Goal: Transaction & Acquisition: Purchase product/service

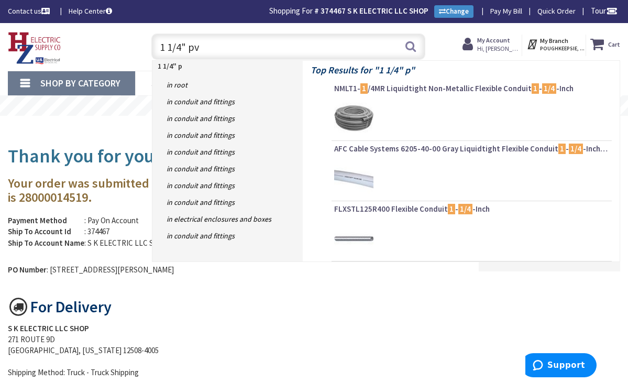
type input "1 1/4" pvc"
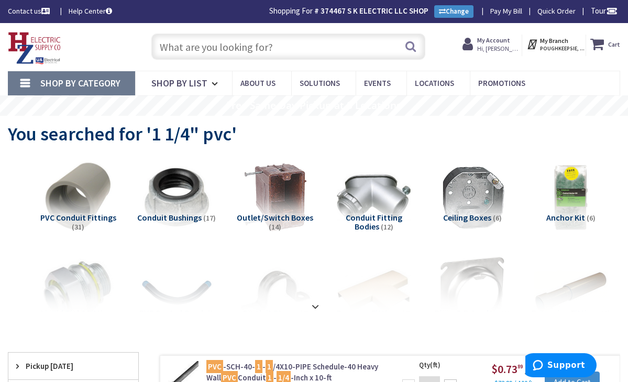
click at [307, 53] on input "text" at bounding box center [288, 47] width 275 height 26
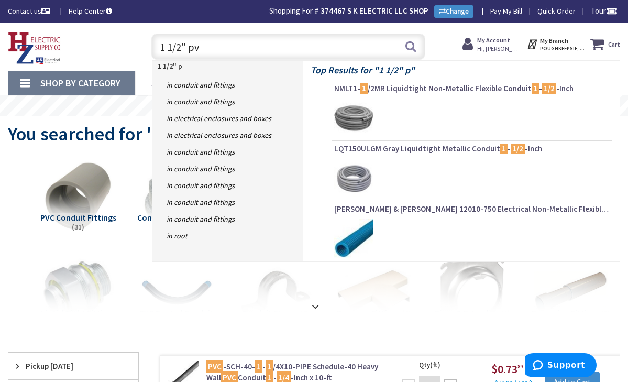
type input "1 1/2" pvc"
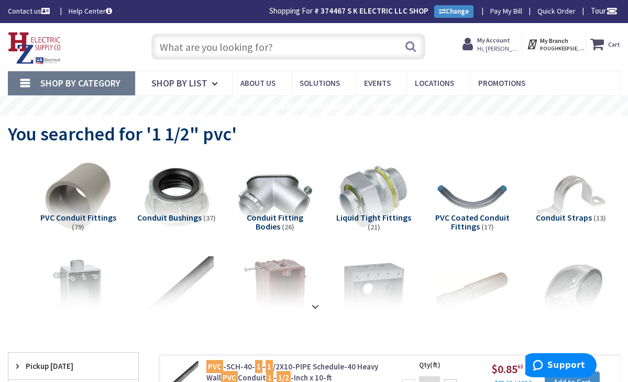
click at [319, 49] on input "text" at bounding box center [288, 47] width 275 height 26
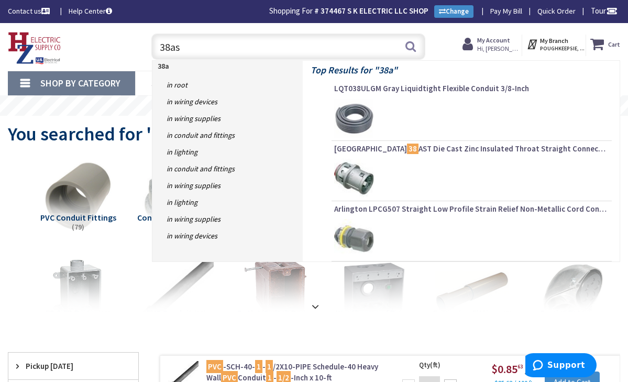
type input "38ast"
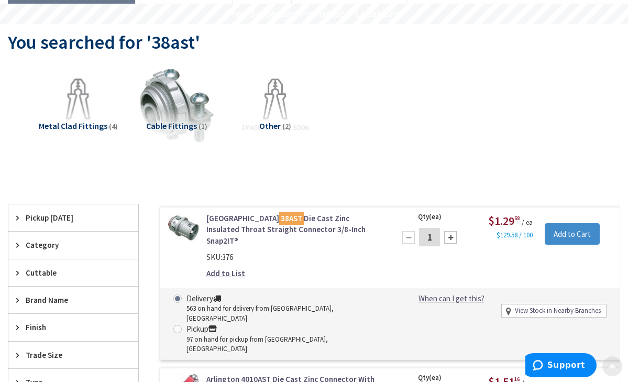
scroll to position [114, 0]
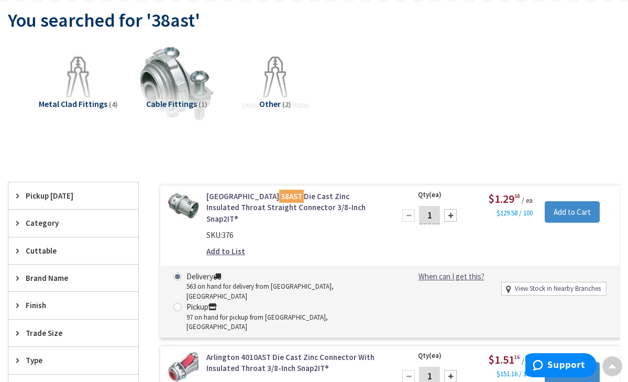
click at [436, 210] on input "1" at bounding box center [429, 215] width 21 height 18
type input "30"
click at [562, 217] on input "Add to Cart" at bounding box center [572, 212] width 55 height 22
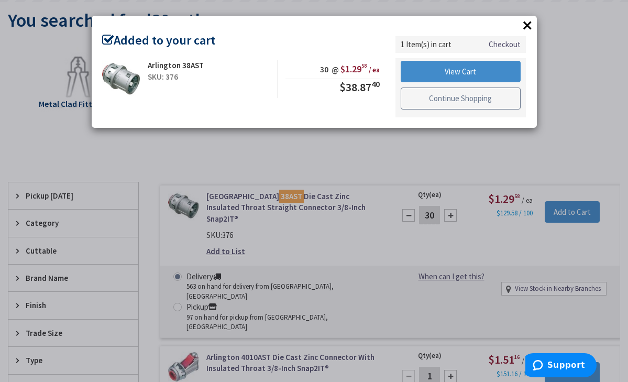
click at [472, 100] on link "Continue Shopping" at bounding box center [461, 99] width 121 height 22
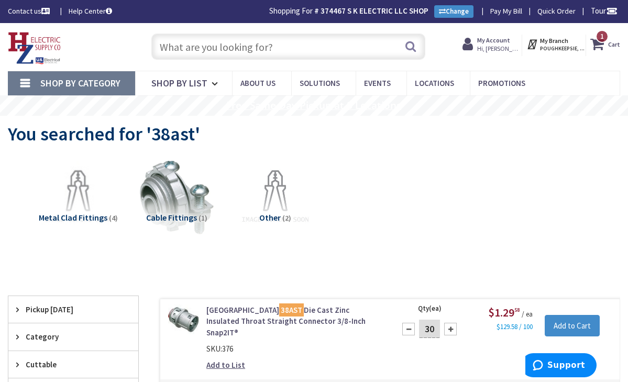
scroll to position [0, 0]
click at [298, 50] on input "text" at bounding box center [288, 47] width 275 height 26
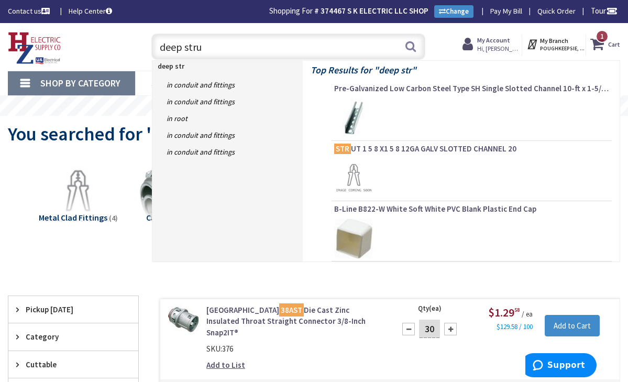
type input "deep strut"
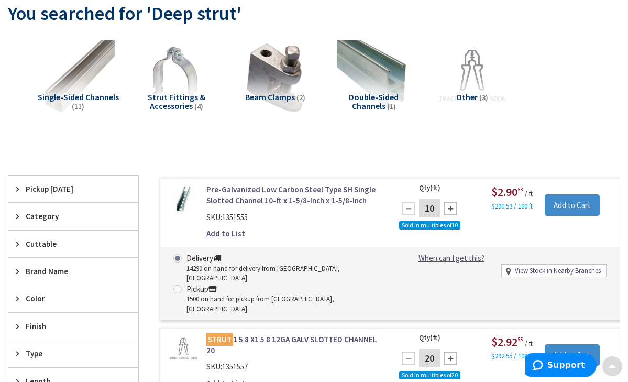
scroll to position [121, 0]
click at [451, 208] on div at bounding box center [450, 208] width 13 height 13
type input "20"
click at [581, 208] on input "Add to Cart" at bounding box center [572, 205] width 55 height 22
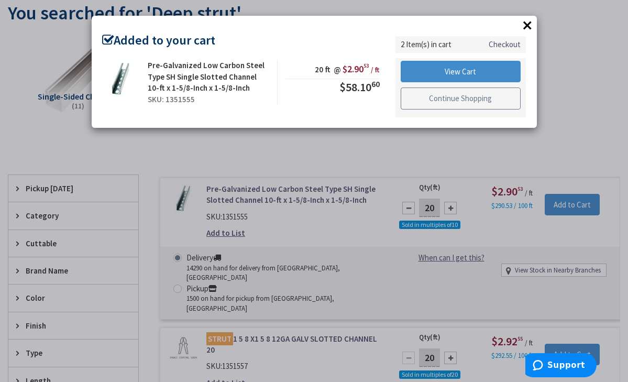
click at [479, 101] on link "Continue Shopping" at bounding box center [461, 99] width 121 height 22
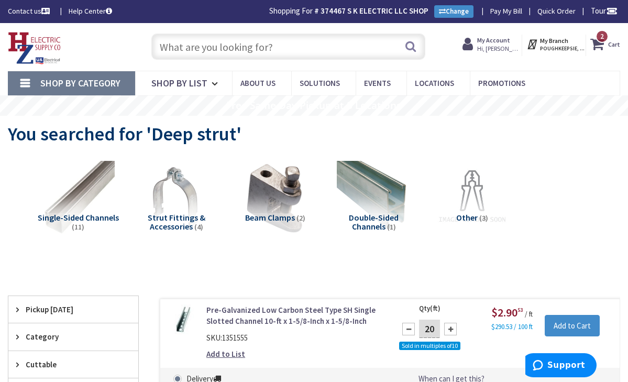
scroll to position [0, 0]
click at [252, 50] on input "text" at bounding box center [288, 47] width 275 height 26
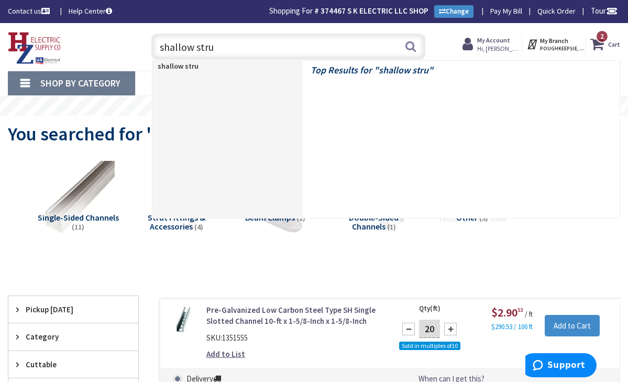
type input "shallow strut"
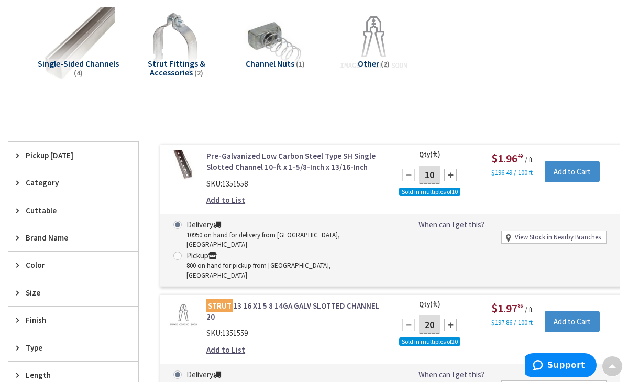
scroll to position [157, 0]
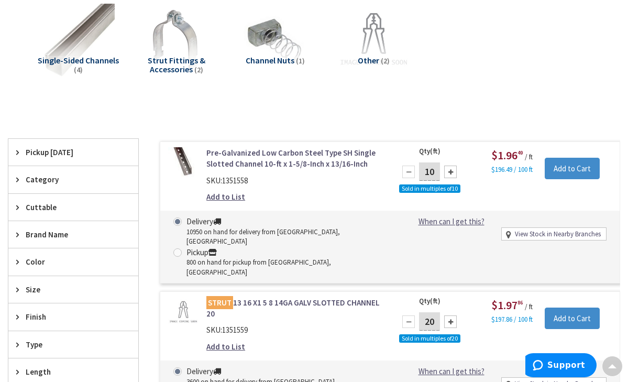
click at [450, 171] on div at bounding box center [450, 172] width 13 height 13
type input "20"
click at [567, 173] on input "Add to Cart" at bounding box center [572, 169] width 55 height 22
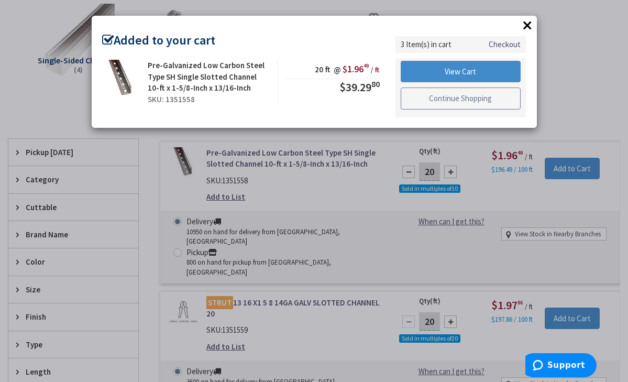
click at [489, 100] on link "Continue Shopping" at bounding box center [461, 99] width 121 height 22
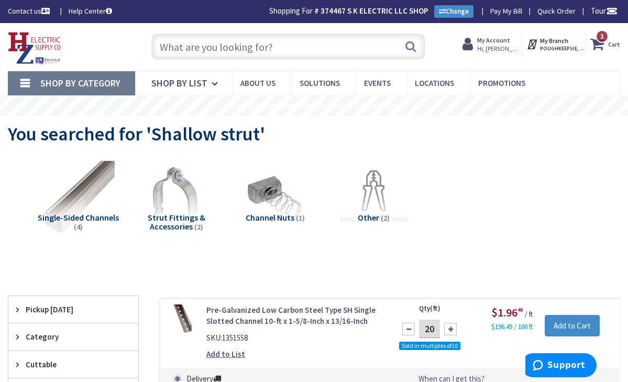
scroll to position [0, 0]
click at [299, 46] on input "text" at bounding box center [288, 47] width 275 height 26
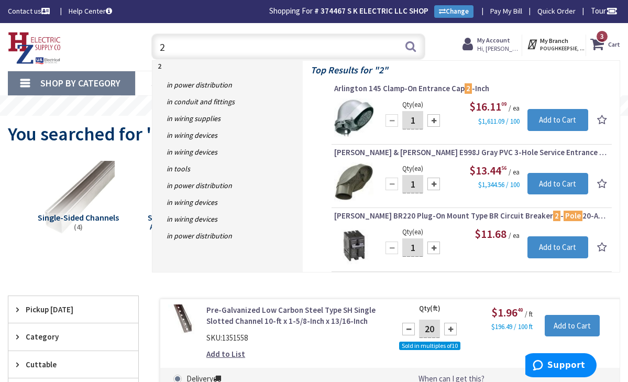
type input "2"
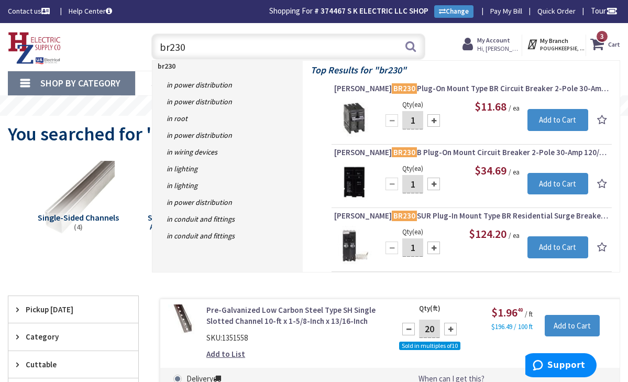
type input "br230"
click at [416, 124] on input "1" at bounding box center [412, 120] width 21 height 18
type input "30"
click at [543, 126] on input "Add to Cart" at bounding box center [558, 120] width 61 height 22
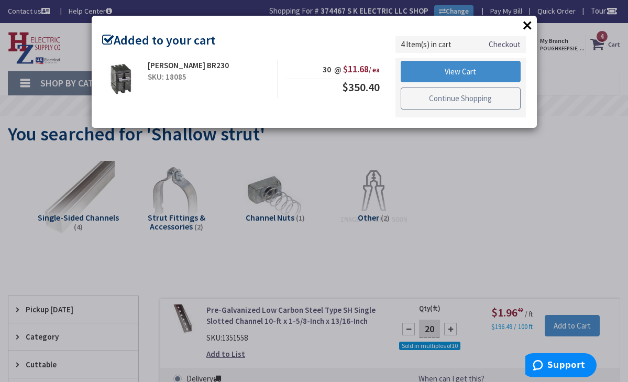
click at [440, 102] on link "Continue Shopping" at bounding box center [461, 99] width 121 height 22
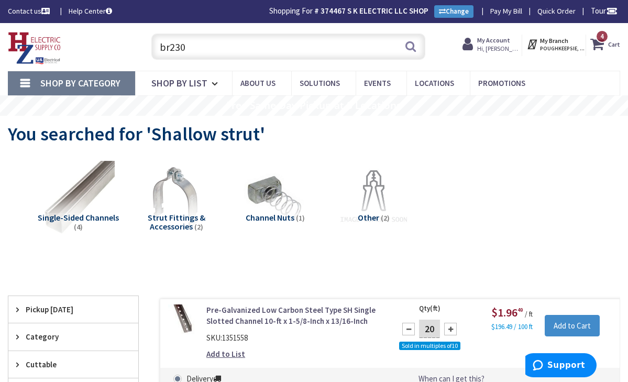
click at [194, 51] on input "br230" at bounding box center [288, 47] width 275 height 26
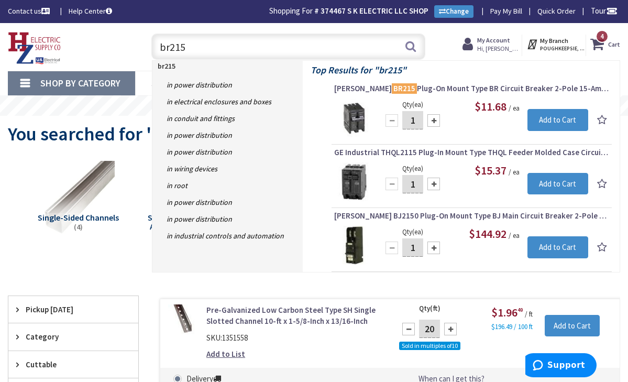
type input "br215"
click at [421, 122] on input "1" at bounding box center [412, 120] width 21 height 18
type input "20"
click at [539, 118] on input "Add to Cart" at bounding box center [558, 120] width 61 height 22
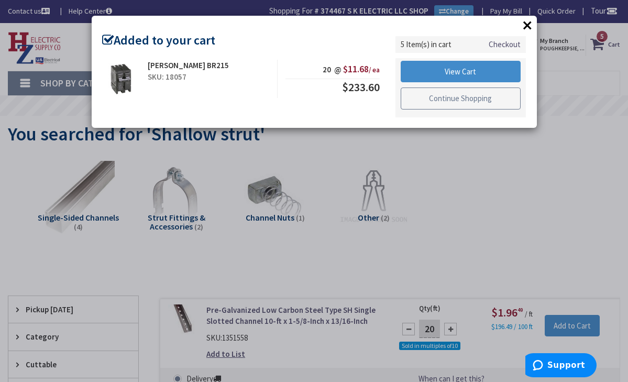
click at [477, 99] on link "Continue Shopping" at bounding box center [461, 99] width 121 height 22
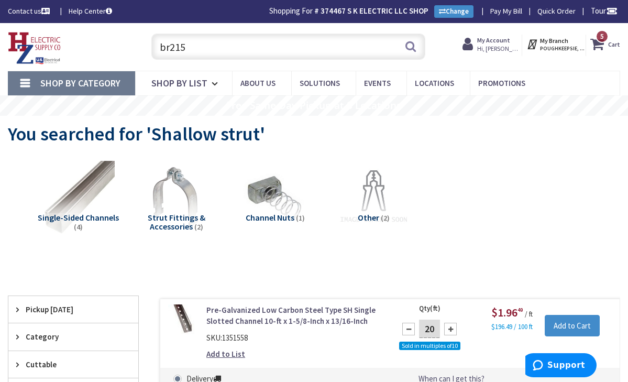
click at [295, 45] on input "br215" at bounding box center [288, 47] width 275 height 26
type input "b"
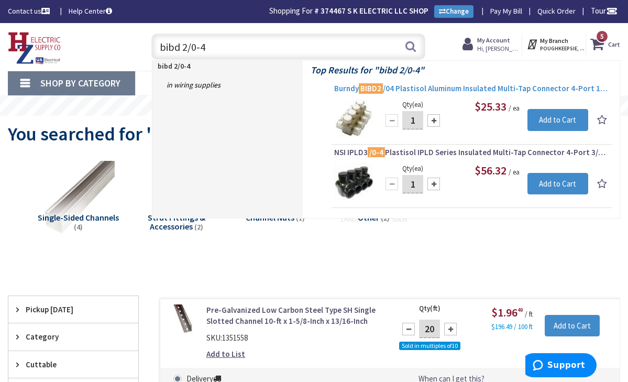
type input "bibd 2/0-4"
click at [465, 90] on span "Burndy BIBD2 /04 Plastisol Aluminum Insulated Multi-Tap Connector 4-Port 14-2/0…" at bounding box center [471, 88] width 275 height 10
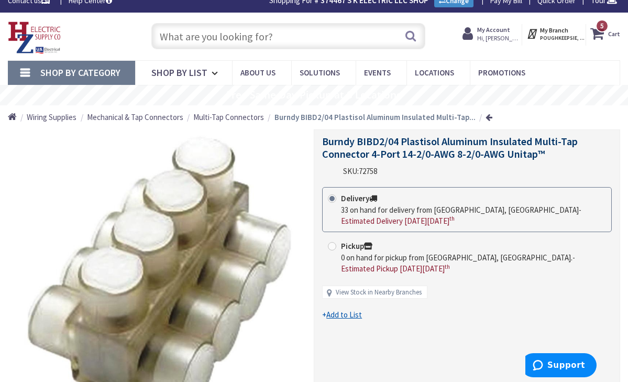
scroll to position [10, 0]
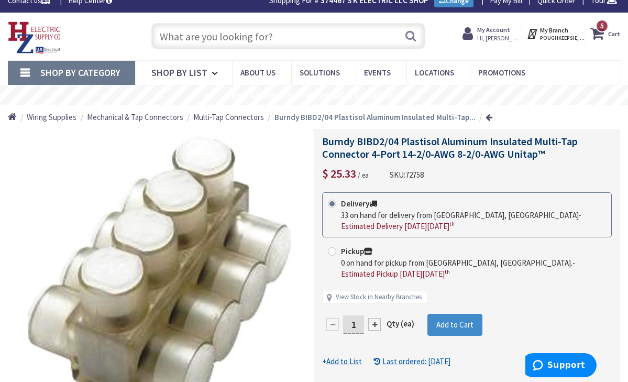
click at [359, 323] on input "1" at bounding box center [353, 324] width 21 height 18
type input "10"
click at [446, 322] on form "This product is Discontinued Delivery 33 on hand for delivery from [GEOGRAPHIC_…" at bounding box center [467, 279] width 290 height 175
click at [446, 322] on span "Add to Cart" at bounding box center [455, 325] width 37 height 10
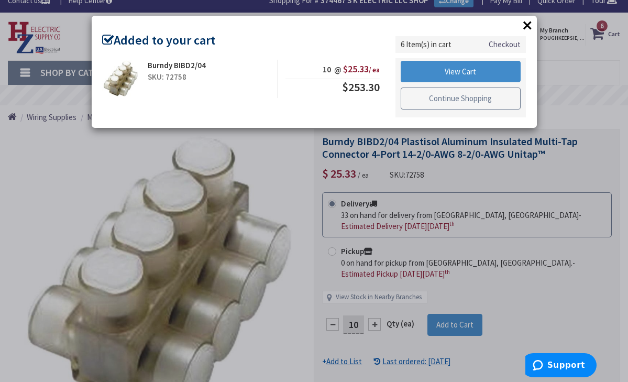
click at [463, 104] on link "Continue Shopping" at bounding box center [461, 99] width 121 height 22
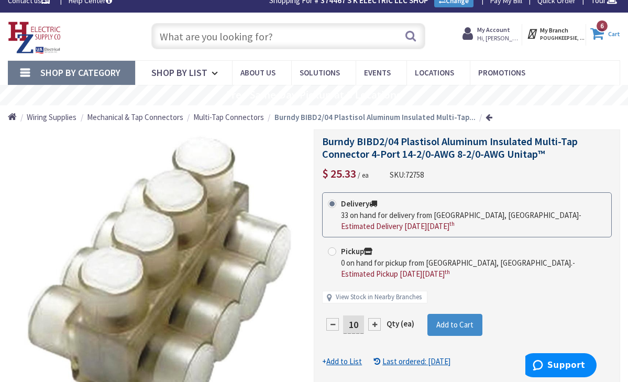
click at [604, 36] on icon at bounding box center [600, 33] width 18 height 19
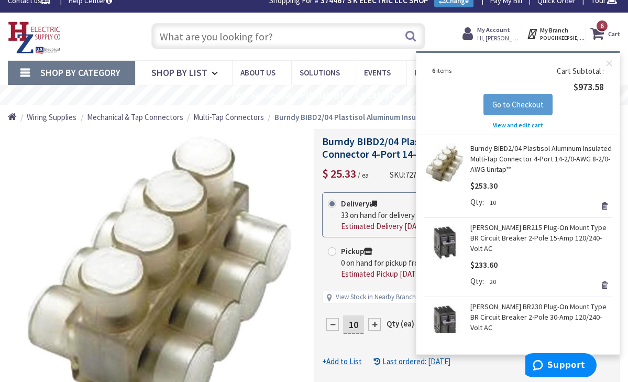
click at [527, 109] on button "Go to Checkout" at bounding box center [518, 105] width 69 height 22
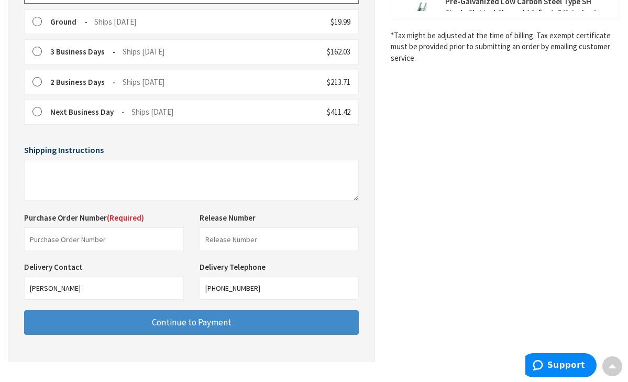
scroll to position [314, 0]
click at [156, 231] on input "text" at bounding box center [104, 240] width 160 height 24
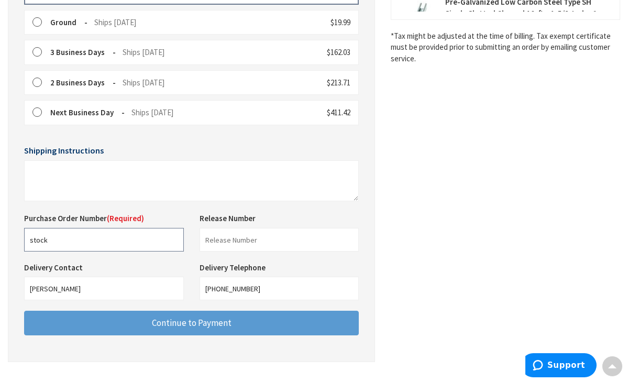
type input "stock"
click at [157, 323] on button "Continue to Payment" at bounding box center [191, 323] width 335 height 25
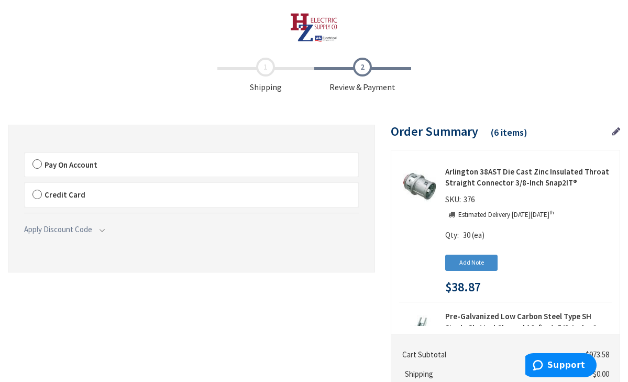
click at [39, 162] on label "Pay On Account" at bounding box center [192, 165] width 334 height 24
click at [25, 155] on input "Pay On Account" at bounding box center [25, 155] width 0 height 0
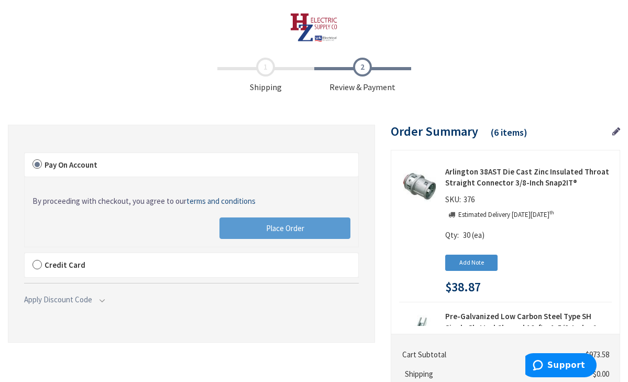
click at [253, 228] on button "Place Order" at bounding box center [285, 228] width 131 height 22
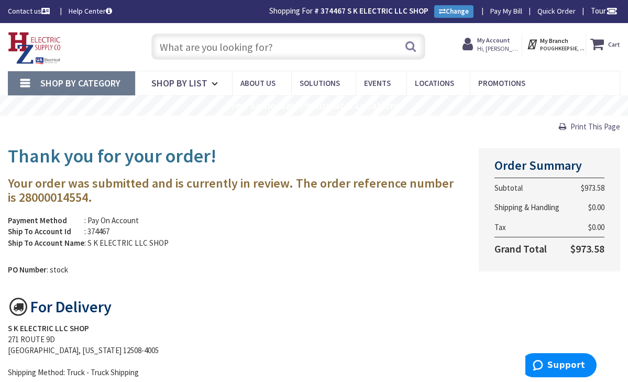
click at [248, 49] on input "text" at bounding box center [288, 47] width 275 height 26
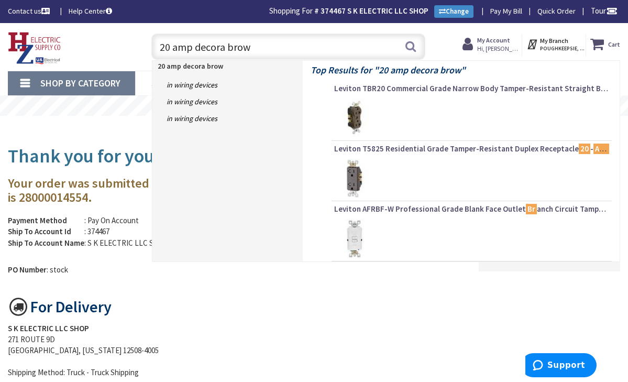
type input "20 amp decora brown"
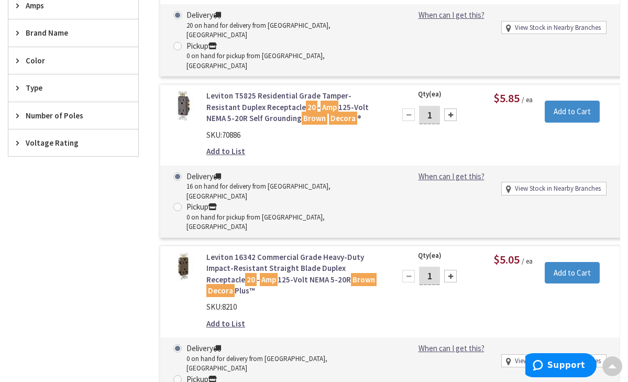
scroll to position [384, 0]
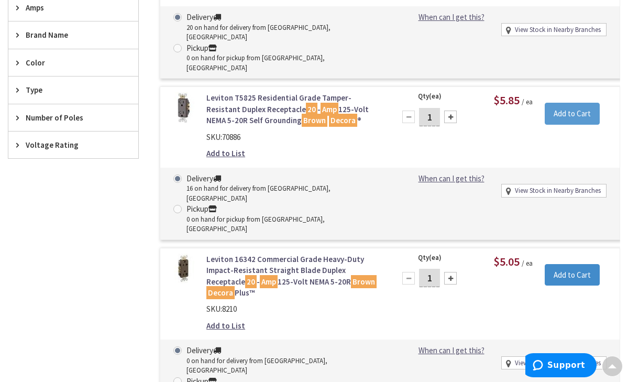
click at [581, 103] on input "Add to Cart" at bounding box center [572, 114] width 55 height 22
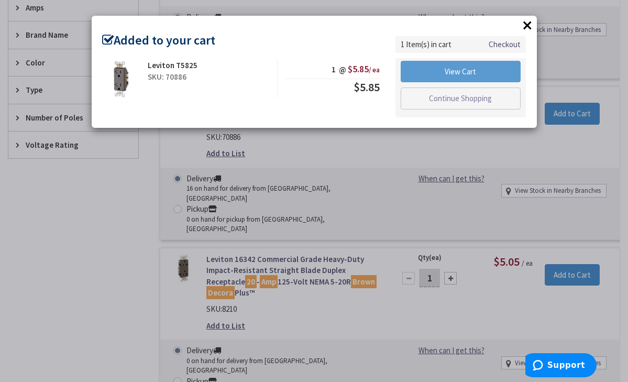
click at [490, 69] on link "View Cart" at bounding box center [461, 72] width 121 height 22
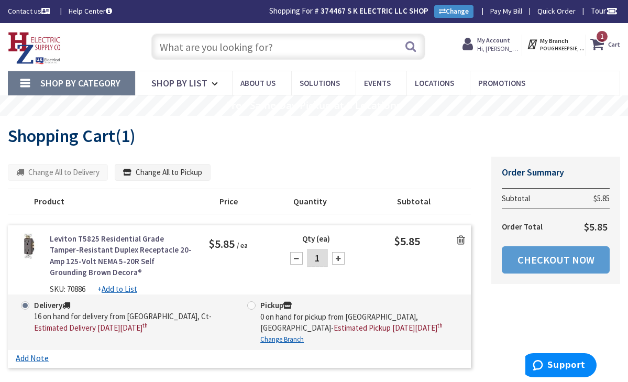
click at [559, 269] on link "Checkout Now" at bounding box center [556, 259] width 108 height 27
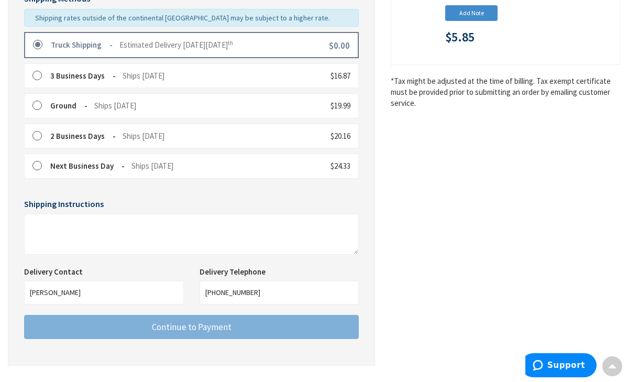
scroll to position [263, 0]
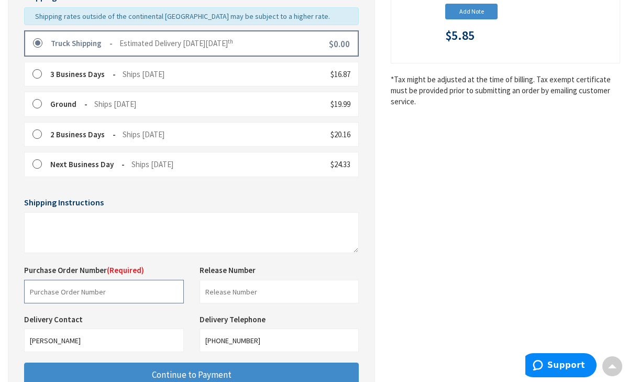
click at [140, 285] on input "text" at bounding box center [104, 292] width 160 height 24
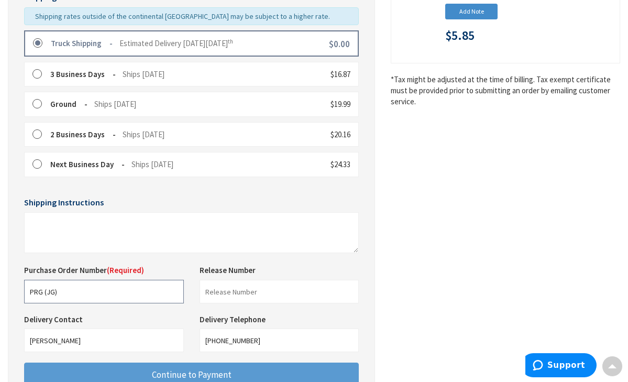
type input "PRG (JG)"
click at [159, 369] on span "Continue to Payment" at bounding box center [192, 375] width 80 height 12
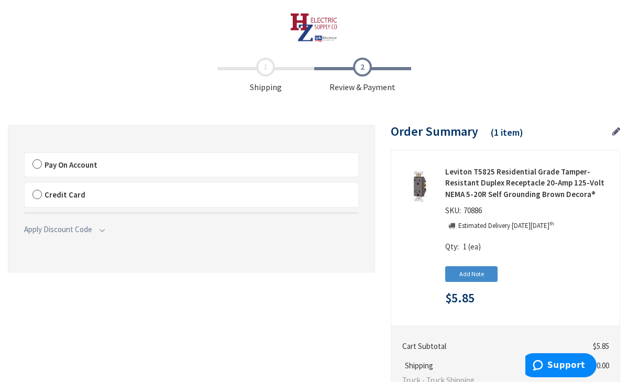
click at [39, 165] on label "Pay On Account" at bounding box center [192, 165] width 334 height 24
click at [39, 163] on label "Pay On Account" at bounding box center [192, 165] width 334 height 24
click at [25, 155] on input "Pay On Account" at bounding box center [25, 155] width 0 height 0
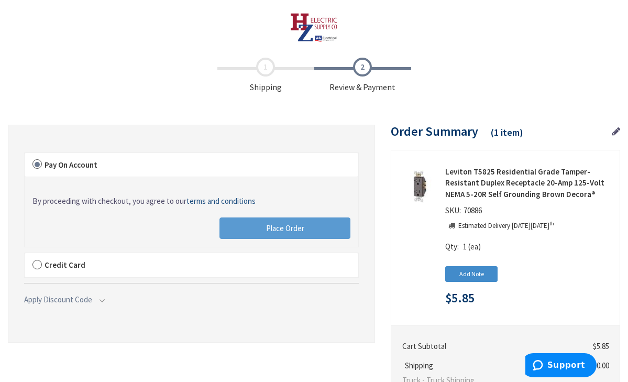
click at [241, 225] on button "Place Order" at bounding box center [285, 228] width 131 height 22
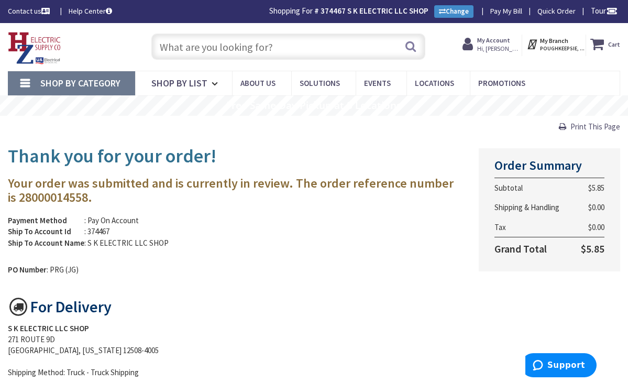
click at [217, 53] on input "text" at bounding box center [288, 47] width 275 height 26
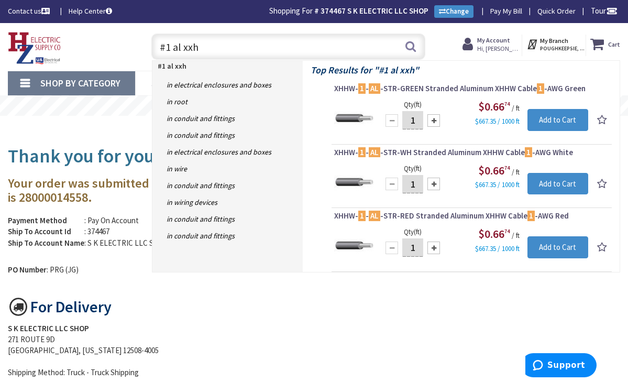
type input "#1 al xxhw"
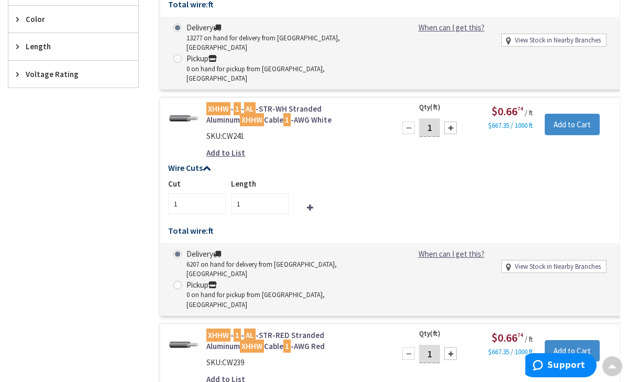
scroll to position [429, 0]
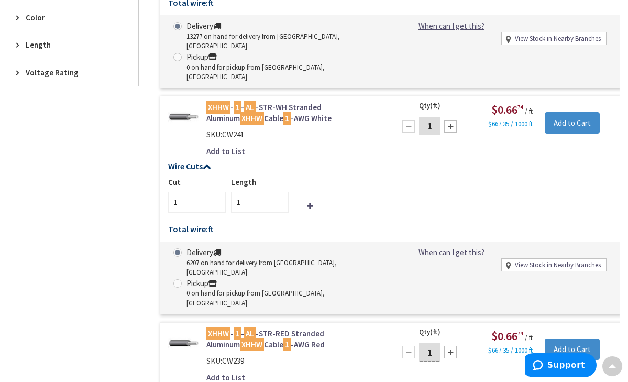
click at [433, 117] on input "1" at bounding box center [429, 126] width 21 height 18
type input "110"
click at [435, 162] on div "Wire Cuts Cut 1 Length 110 Total wire: ft Ordered wire quantity does not match …" at bounding box center [390, 200] width 460 height 77
click at [580, 112] on input "Add to Cart" at bounding box center [572, 123] width 55 height 22
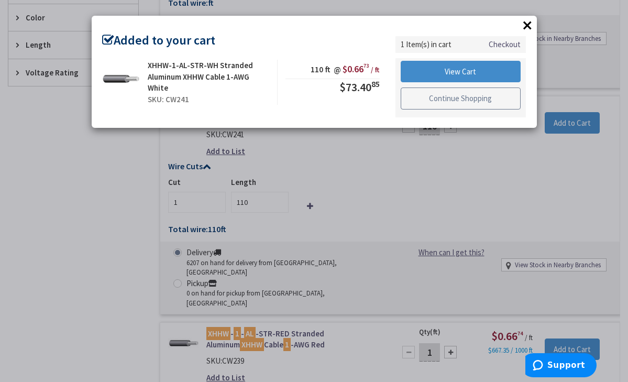
click at [485, 105] on link "Continue Shopping" at bounding box center [461, 99] width 121 height 22
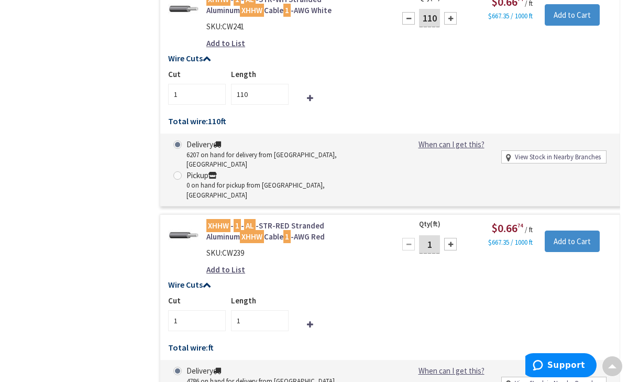
scroll to position [539, 0]
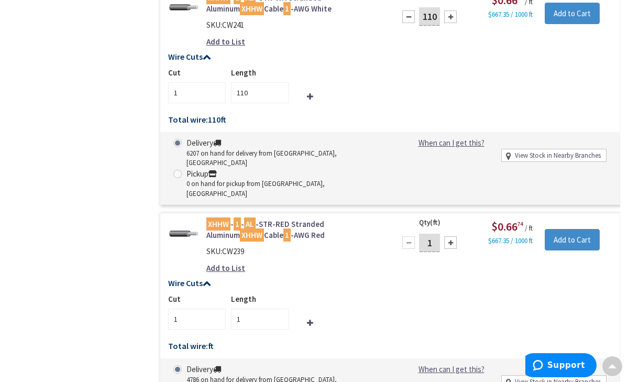
click at [434, 234] on input "1" at bounding box center [429, 243] width 21 height 18
type input "110"
click at [564, 229] on input "Add to Cart" at bounding box center [572, 240] width 55 height 22
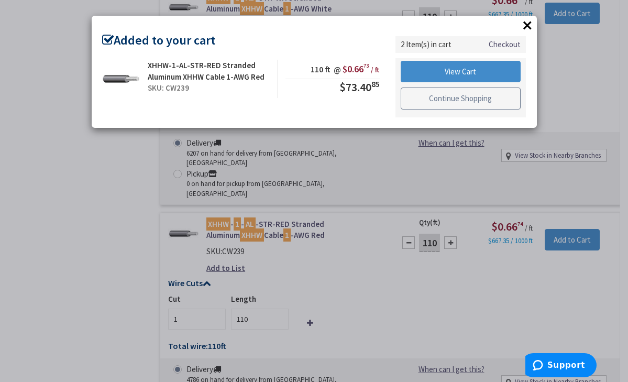
click at [490, 103] on link "Continue Shopping" at bounding box center [461, 99] width 121 height 22
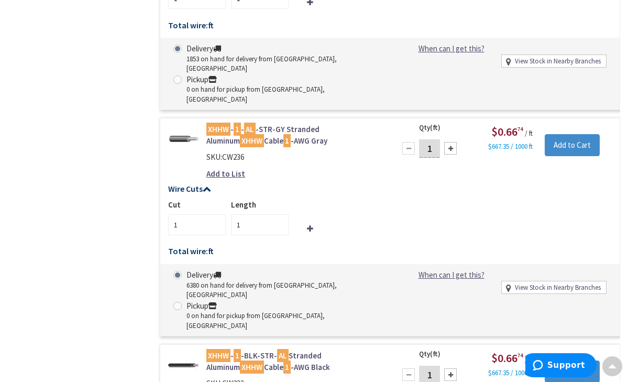
scroll to position [1767, 0]
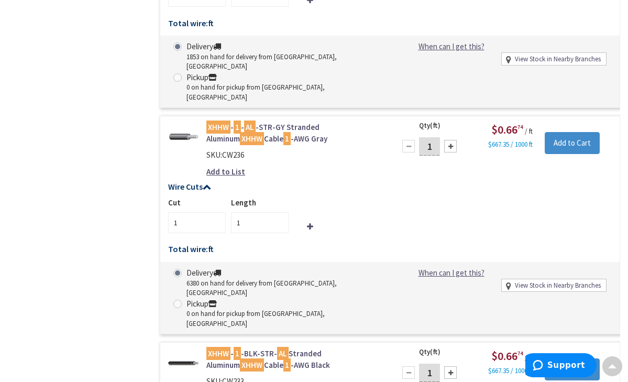
click at [435, 364] on input "1" at bounding box center [429, 373] width 21 height 18
type input "110"
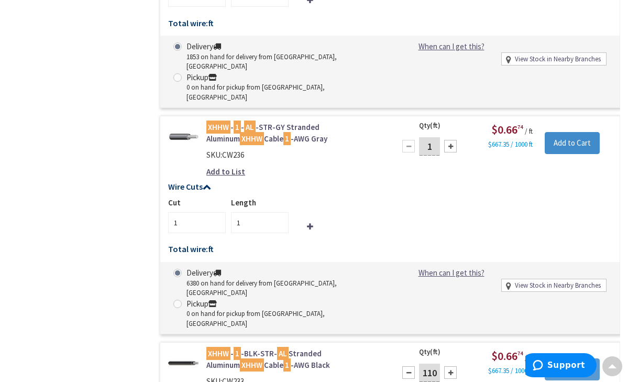
click at [579, 358] on input "Add to Cart" at bounding box center [572, 369] width 55 height 22
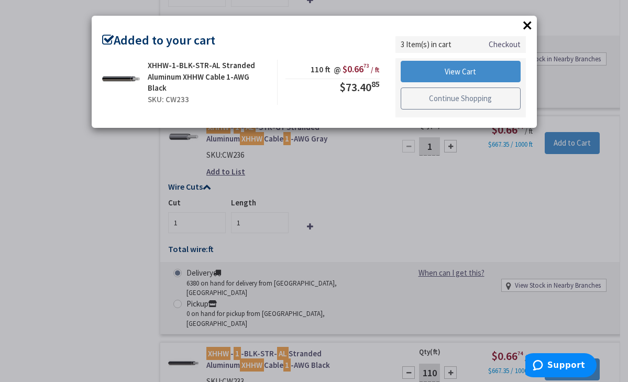
click at [490, 100] on link "Continue Shopping" at bounding box center [461, 99] width 121 height 22
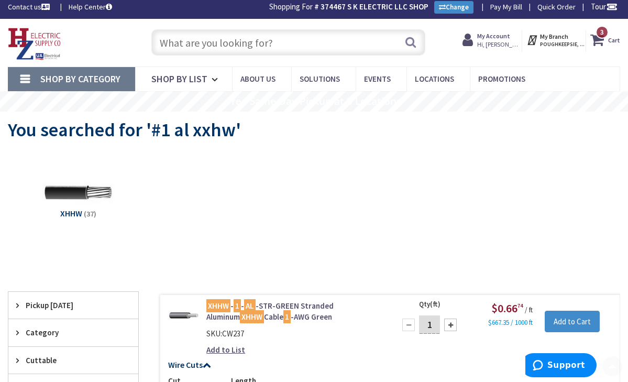
scroll to position [0, 0]
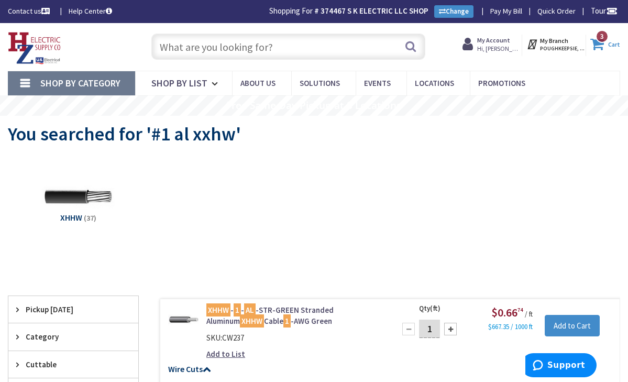
click at [599, 49] on icon at bounding box center [600, 44] width 18 height 19
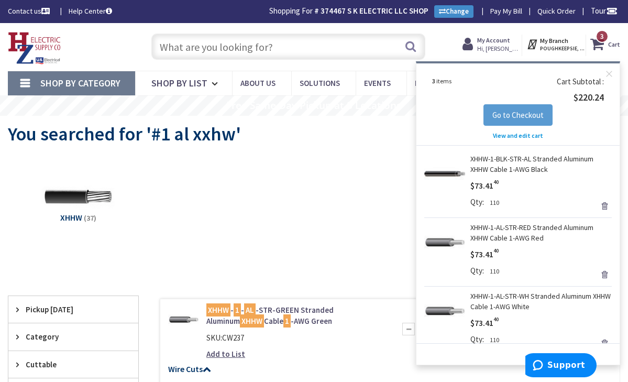
click at [537, 120] on button "Go to Checkout" at bounding box center [518, 115] width 69 height 22
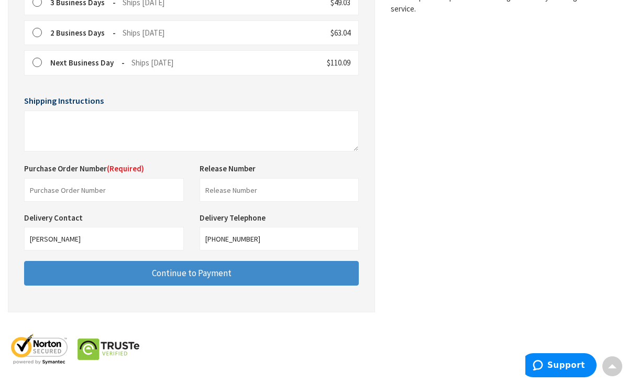
scroll to position [364, 0]
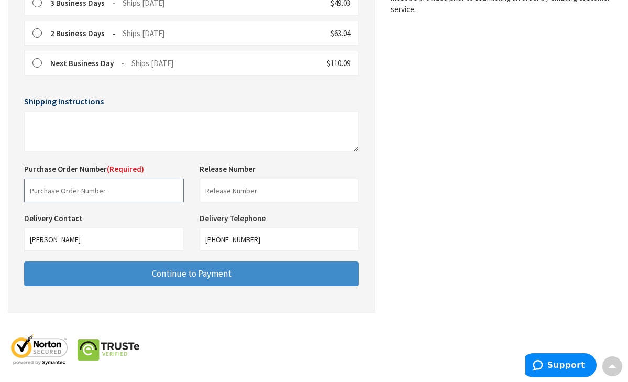
click at [152, 183] on input "text" at bounding box center [104, 191] width 160 height 24
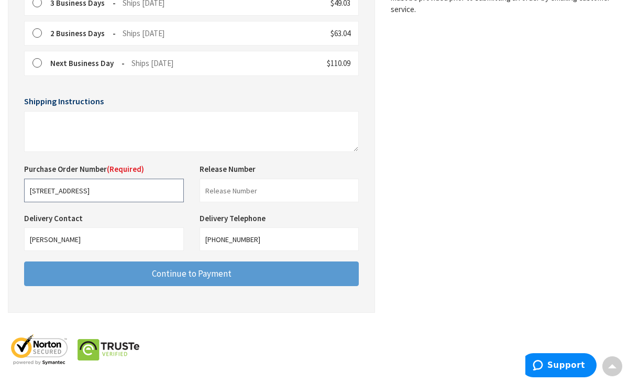
type input "44 schoolhouse rd"
click at [186, 272] on span "Continue to Payment" at bounding box center [192, 274] width 80 height 12
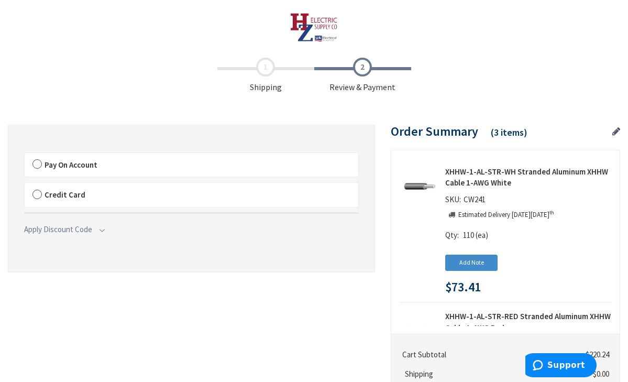
click at [37, 163] on label "Pay On Account" at bounding box center [192, 165] width 334 height 24
click at [25, 155] on input "Pay On Account" at bounding box center [25, 155] width 0 height 0
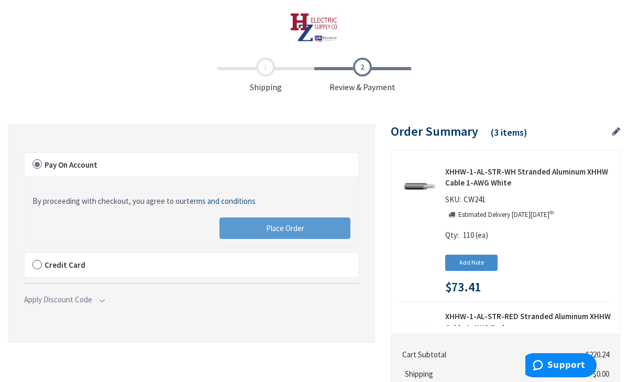
click at [243, 226] on button "Place Order" at bounding box center [285, 228] width 131 height 22
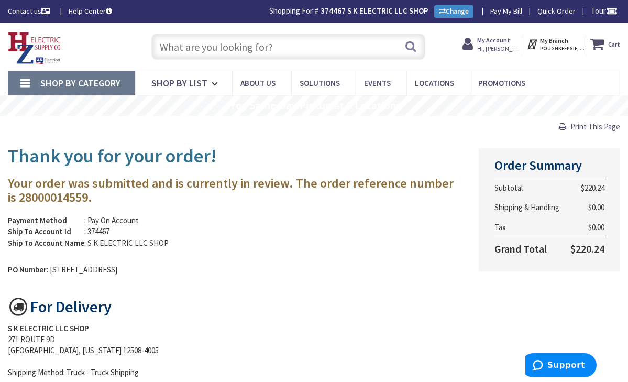
click at [275, 48] on input "text" at bounding box center [288, 47] width 275 height 26
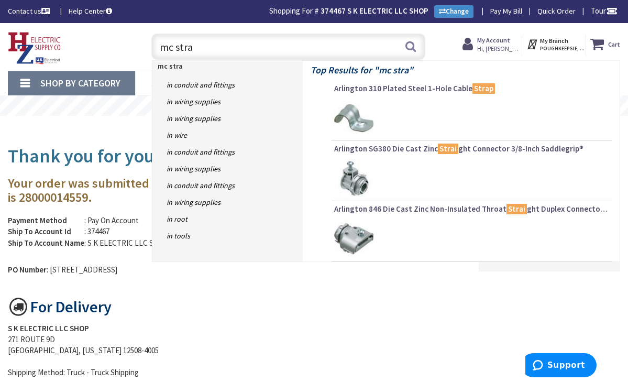
type input "mc strap"
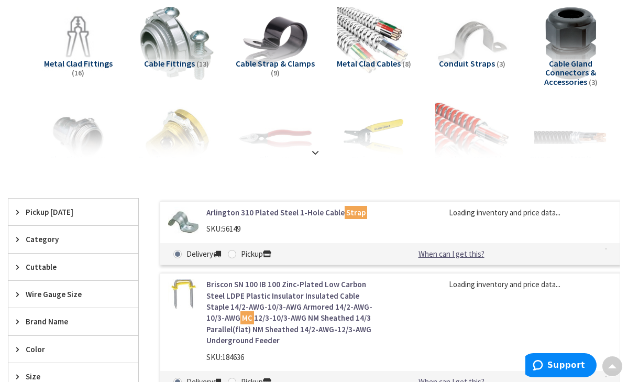
scroll to position [154, 0]
